Goal: Transaction & Acquisition: Purchase product/service

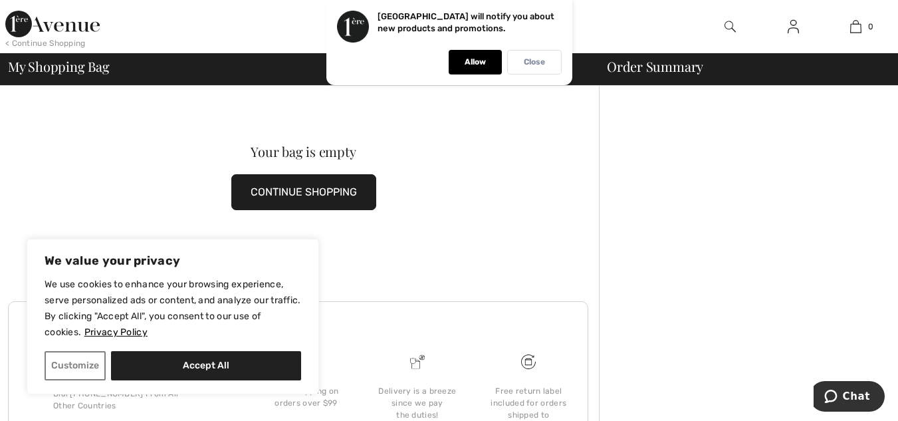
click at [541, 61] on p "Close" at bounding box center [534, 62] width 21 height 10
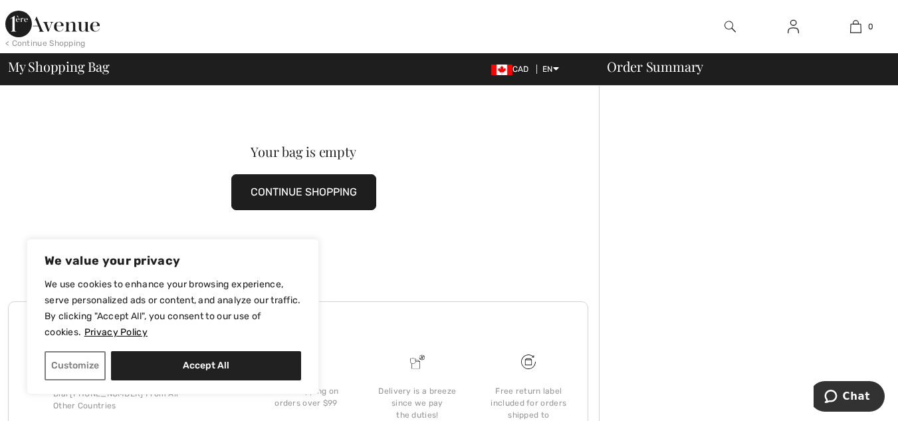
click at [59, 40] on div "< Continue Shopping" at bounding box center [45, 43] width 80 height 12
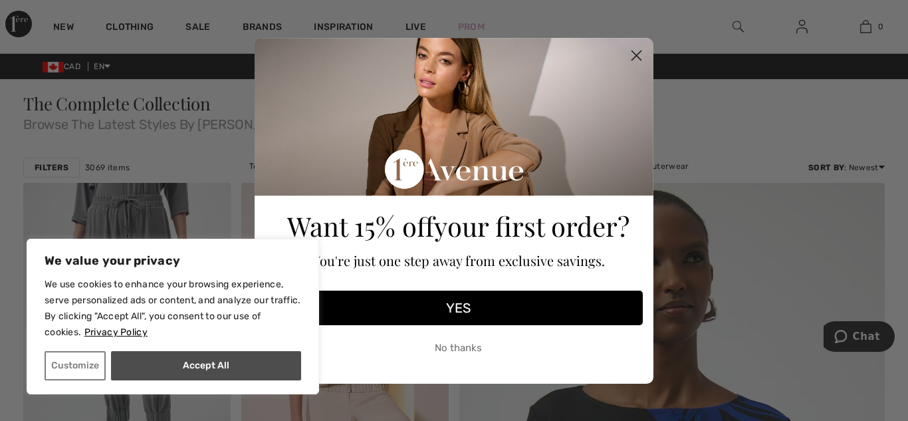
click at [193, 362] on button "Accept All" at bounding box center [206, 365] width 190 height 29
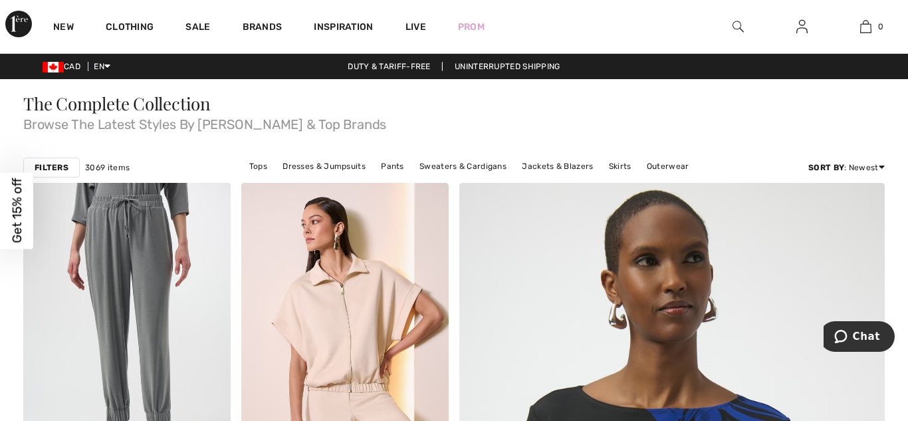
checkbox input "true"
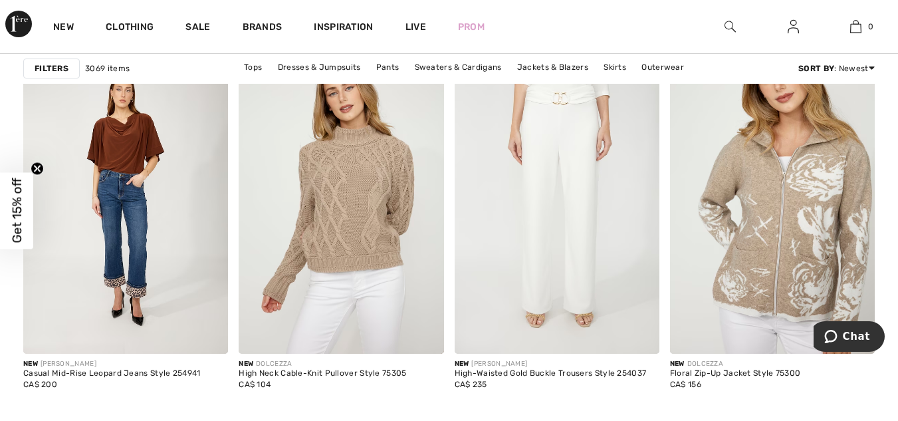
scroll to position [5120, 0]
